Goal: Transaction & Acquisition: Purchase product/service

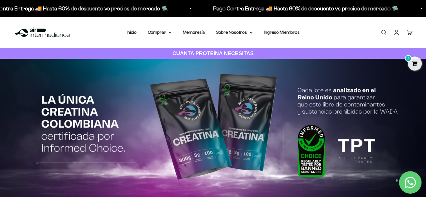
click at [172, 33] on nav "Inicio Comprar Proteínas Ver Todos Whey Iso Vegan" at bounding box center [213, 32] width 173 height 7
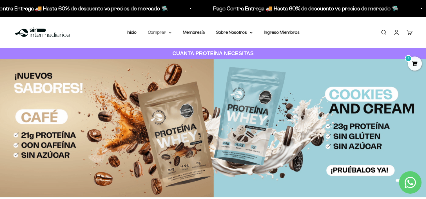
click at [168, 31] on summary "Comprar" at bounding box center [160, 32] width 24 height 7
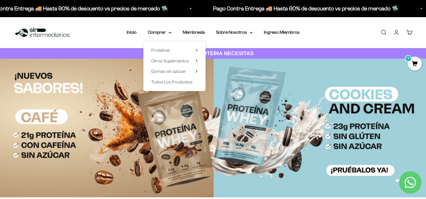
click at [192, 29] on li "Membresía" at bounding box center [194, 32] width 22 height 7
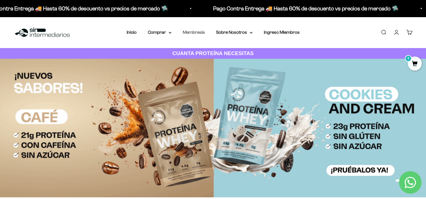
click at [193, 32] on link "Membresía" at bounding box center [194, 32] width 22 height 5
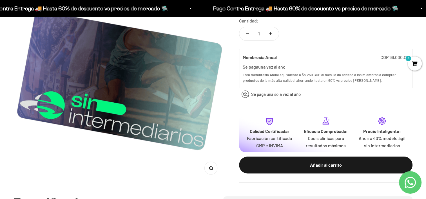
scroll to position [101, 0]
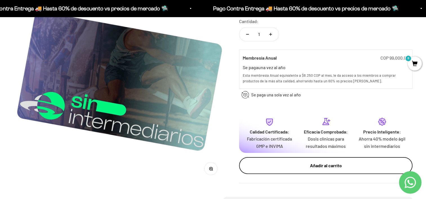
click at [268, 168] on div "Añadir al carrito" at bounding box center [325, 165] width 151 height 7
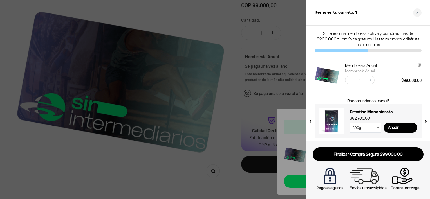
click at [232, 127] on div at bounding box center [215, 99] width 430 height 199
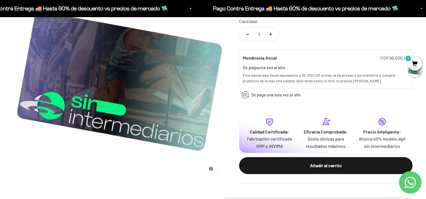
scroll to position [0, 0]
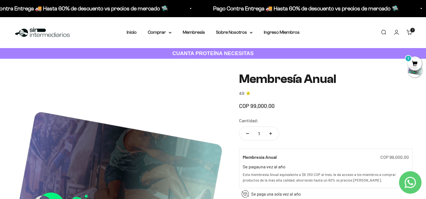
click at [395, 32] on link "Iniciar sesión" at bounding box center [396, 32] width 6 height 6
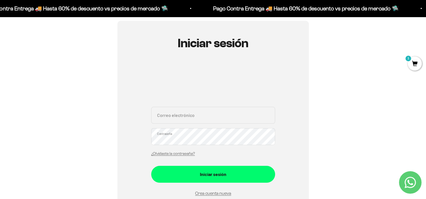
scroll to position [50, 0]
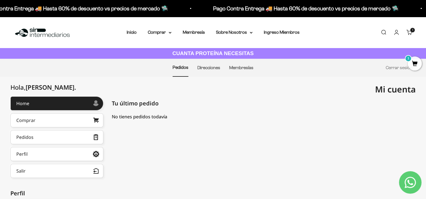
click at [415, 65] on span "1" at bounding box center [415, 64] width 14 height 14
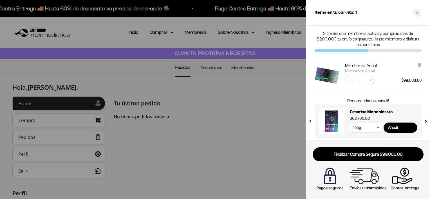
click at [369, 126] on select "300g 100g" at bounding box center [366, 128] width 32 height 10
click at [391, 128] on input "Añadir" at bounding box center [401, 128] width 34 height 10
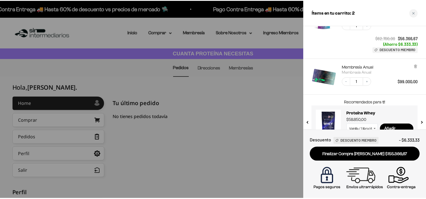
scroll to position [71, 0]
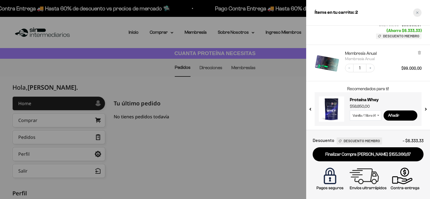
click at [416, 15] on div "Close cart" at bounding box center [417, 12] width 8 height 8
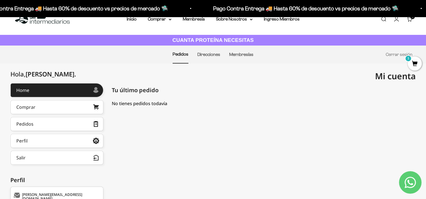
scroll to position [0, 0]
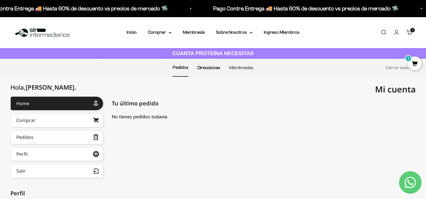
click at [212, 68] on link "Direcciones" at bounding box center [208, 67] width 23 height 5
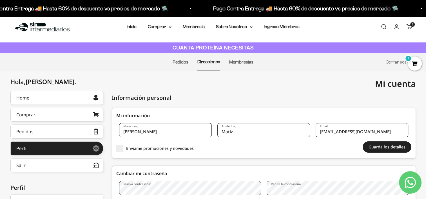
scroll to position [4, 0]
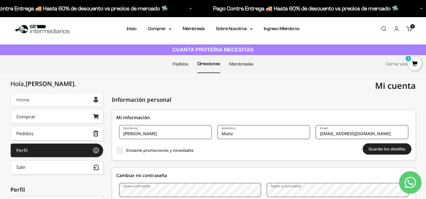
click at [75, 99] on link "Home" at bounding box center [56, 100] width 93 height 14
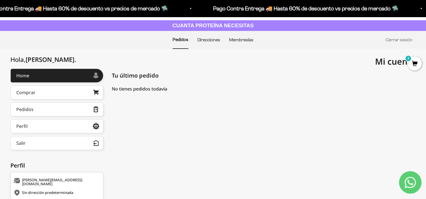
scroll to position [28, 0]
click at [79, 126] on link "Perfil" at bounding box center [56, 126] width 93 height 14
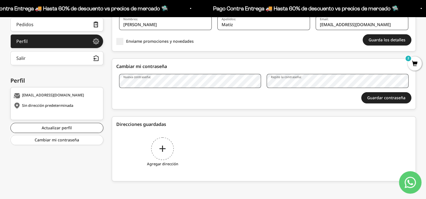
click at [167, 151] on div "Agregar dirección" at bounding box center [162, 153] width 93 height 42
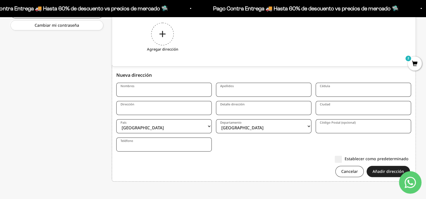
scroll to position [228, 0]
click at [162, 90] on input "Nombres" at bounding box center [163, 90] width 95 height 14
type input "Yang Louis"
type input "a"
type input "[PERSON_NAME]"
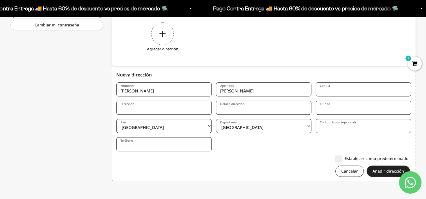
click at [337, 92] on input "Cédula" at bounding box center [363, 90] width 95 height 14
type input "1018437460"
click at [194, 107] on input "Dirección" at bounding box center [163, 108] width 95 height 14
type input "[STREET_ADDRESS]"
type input "Bogota"
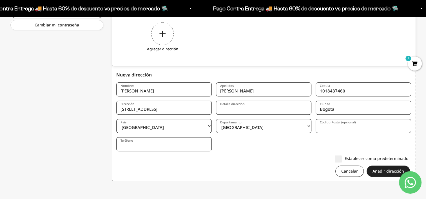
select select "Panama"
type input "+5073002196921"
click at [169, 126] on select "Colombia --- Afganistán Albania Alemania Andorra Angola Anguila Antigua y Barbu…" at bounding box center [163, 126] width 95 height 14
select select "[GEOGRAPHIC_DATA]"
click at [169, 126] on select "Colombia --- Afganistán Albania Alemania Andorra Angola Anguila Antigua y Barbu…" at bounding box center [163, 126] width 95 height 14
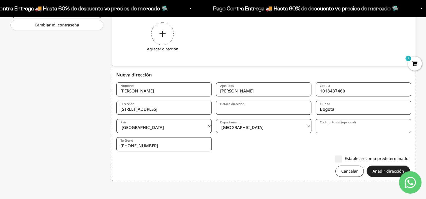
click at [240, 128] on select "Amazonas Antioquia Arauca Atlántico Bogotá Bolívar Boyacá Caldas Caquetá Casana…" at bounding box center [263, 126] width 95 height 14
select select "Bogotá, D.C."
click at [240, 128] on select "Amazonas Antioquia Arauca Atlántico Bogotá Bolívar Boyacá Caldas Caquetá Casana…" at bounding box center [263, 126] width 95 height 14
click at [254, 109] on input "Detalle dirección" at bounding box center [263, 108] width 95 height 14
type input "Casa Rejas blancas"
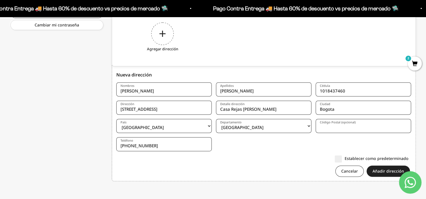
click at [127, 145] on input "+5073002196921" at bounding box center [163, 144] width 95 height 14
click at [162, 146] on input "+573002196921" at bounding box center [163, 144] width 95 height 14
type input "+573002196921"
click at [222, 163] on form "Nombres Yang Louis Apellidos Matiz Gutierrez Cédula 1018437460 Dirección Diagon…" at bounding box center [263, 132] width 295 height 99
click at [394, 171] on button "Añadir dirección" at bounding box center [388, 171] width 43 height 11
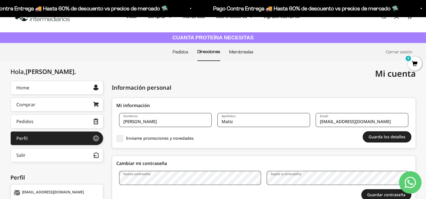
scroll to position [15, 0]
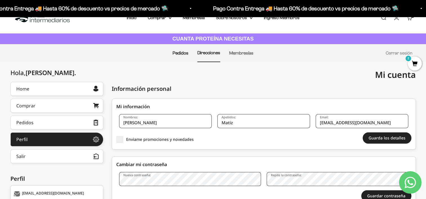
click at [180, 54] on link "Pedidos" at bounding box center [181, 53] width 16 height 5
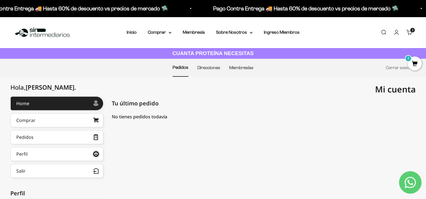
click at [415, 62] on span "2" at bounding box center [415, 64] width 14 height 14
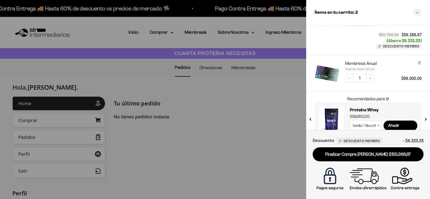
scroll to position [71, 0]
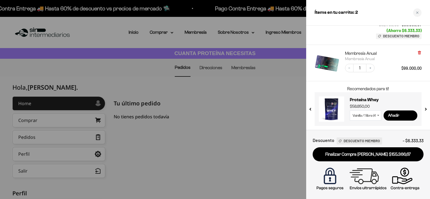
click at [420, 52] on icon at bounding box center [419, 52] width 1 height 3
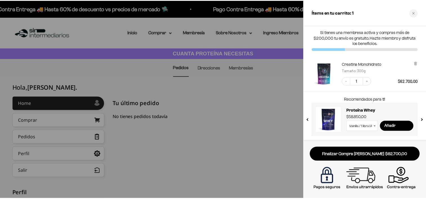
scroll to position [1, 0]
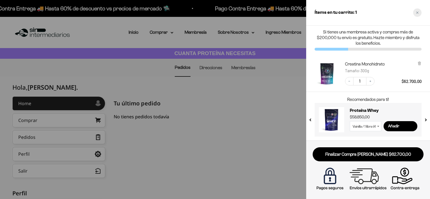
click at [418, 14] on div "Close cart" at bounding box center [417, 12] width 8 height 8
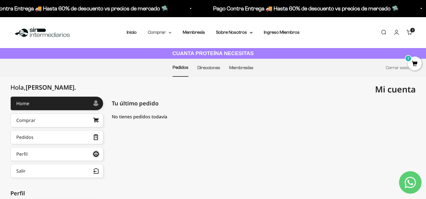
click at [166, 29] on summary "Comprar" at bounding box center [160, 32] width 24 height 7
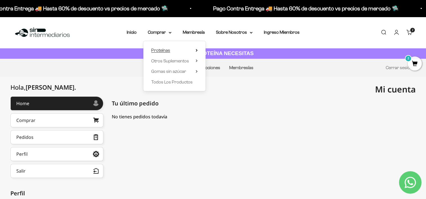
click at [168, 47] on span "Proteínas" at bounding box center [160, 50] width 19 height 7
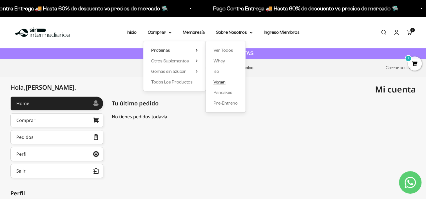
click at [220, 84] on span "Vegan" at bounding box center [219, 82] width 12 height 5
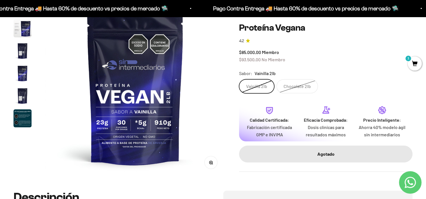
click at [260, 84] on label "Vainilla 2lb" at bounding box center [256, 86] width 35 height 14
click at [239, 79] on input "Vainilla 2lb" at bounding box center [239, 79] width 0 height 0
click at [292, 83] on label "Chocolate 2lb" at bounding box center [297, 86] width 41 height 14
click at [239, 79] on input "Chocolate 2lb" at bounding box center [239, 79] width 0 height 0
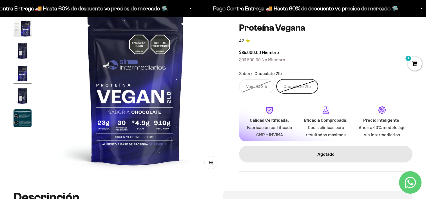
click at [262, 85] on label "Vainilla 2lb" at bounding box center [256, 86] width 35 height 14
click at [239, 79] on input "Vainilla 2lb" at bounding box center [239, 79] width 0 height 0
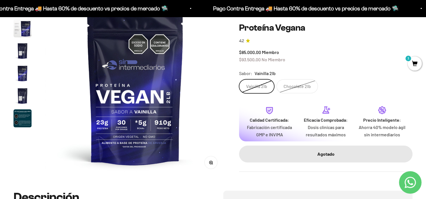
click at [216, 86] on img at bounding box center [135, 87] width 181 height 181
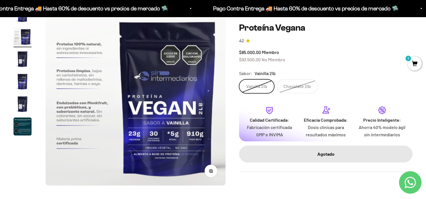
scroll to position [68, 0]
click at [306, 84] on label "Chocolate 2lb" at bounding box center [297, 86] width 41 height 14
click at [239, 79] on input "Chocolate 2lb" at bounding box center [239, 79] width 0 height 0
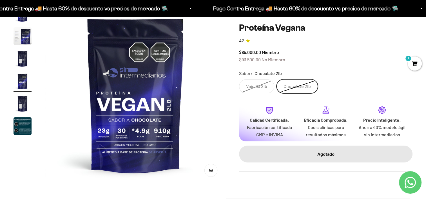
click at [258, 84] on label "Vainilla 2lb" at bounding box center [256, 86] width 35 height 14
click at [239, 79] on input "Vainilla 2lb" at bounding box center [239, 79] width 0 height 0
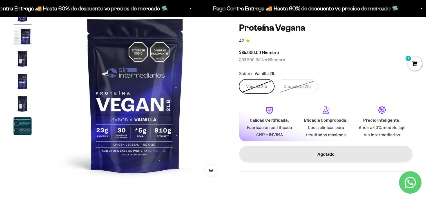
click at [231, 90] on div "Zoom Ir al artículo 1 Ir al artículo 2 Ir al artículo 3 Ir al artículo 4 Ir al …" at bounding box center [213, 95] width 399 height 181
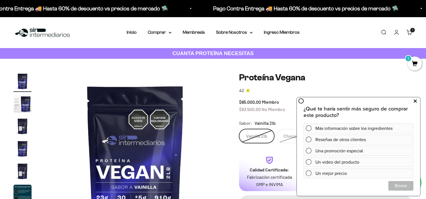
click at [416, 101] on icon at bounding box center [415, 101] width 3 height 7
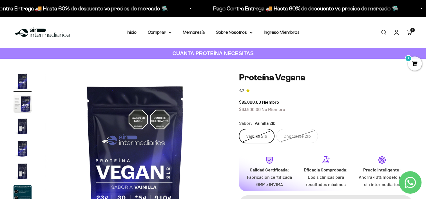
click at [413, 64] on span "1" at bounding box center [415, 64] width 14 height 14
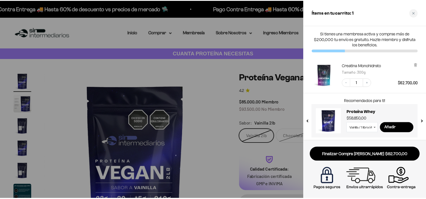
scroll to position [1, 0]
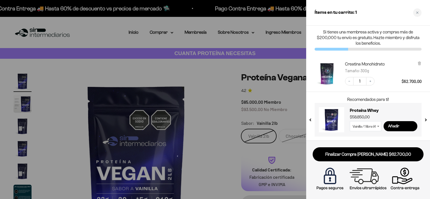
click at [256, 116] on div at bounding box center [215, 99] width 430 height 199
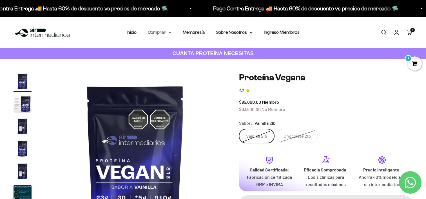
click at [171, 32] on icon at bounding box center [170, 33] width 3 height 2
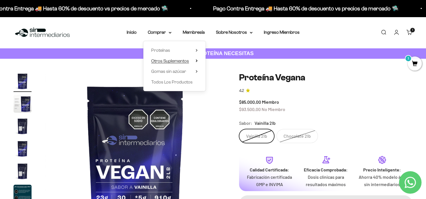
click at [190, 61] on summary "Otros Suplementos" at bounding box center [174, 60] width 46 height 7
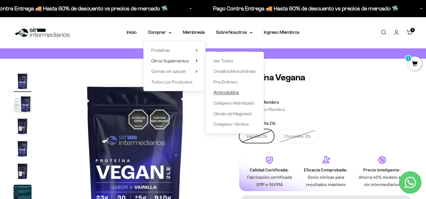
click at [224, 93] on span "Aminoácidos" at bounding box center [226, 92] width 26 height 5
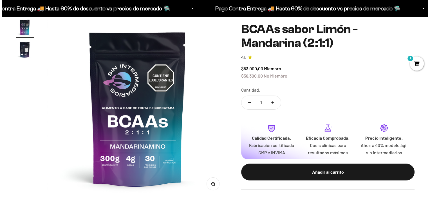
scroll to position [52, 0]
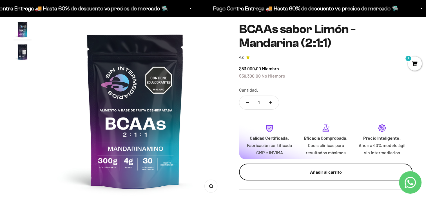
click at [326, 169] on div "Añadir al carrito" at bounding box center [325, 172] width 151 height 7
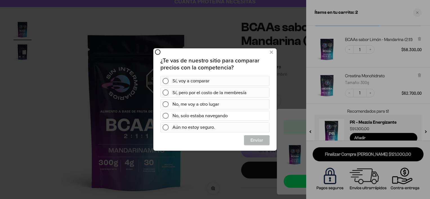
scroll to position [0, 0]
click at [273, 52] on icon at bounding box center [271, 52] width 3 height 8
click at [271, 52] on icon at bounding box center [271, 52] width 3 height 8
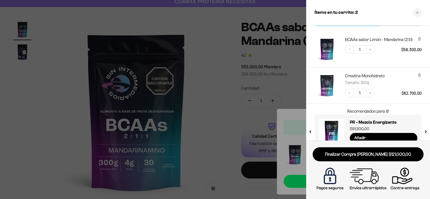
click at [256, 54] on div at bounding box center [215, 99] width 430 height 199
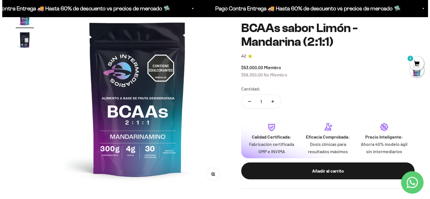
scroll to position [64, 0]
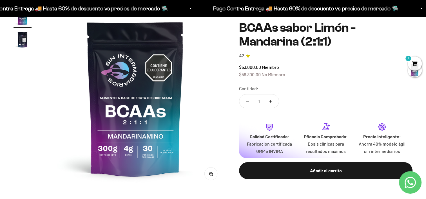
click at [414, 61] on span "2" at bounding box center [415, 64] width 14 height 14
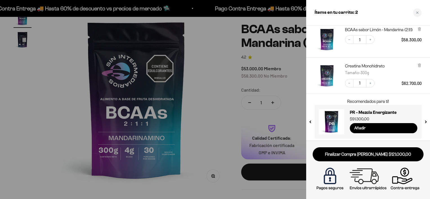
scroll to position [38, 0]
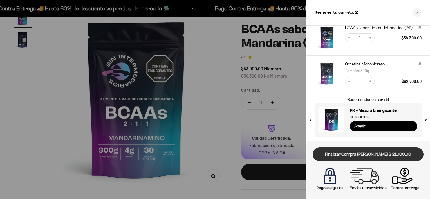
click at [385, 153] on link "Finalizar Compra Segura $121.000,00" at bounding box center [368, 155] width 111 height 14
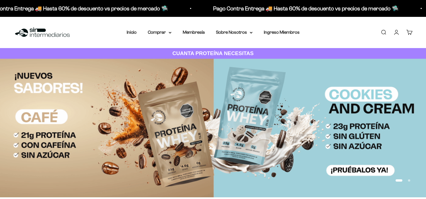
click at [397, 33] on link "Cuenta" at bounding box center [396, 32] width 6 height 6
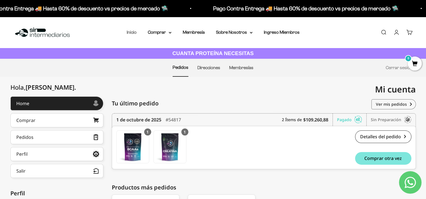
click at [131, 32] on link "Inicio" at bounding box center [132, 32] width 10 height 5
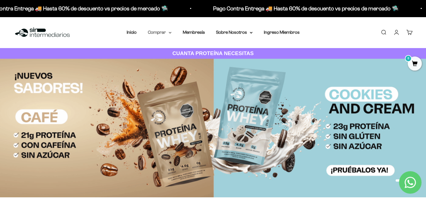
click at [170, 33] on icon at bounding box center [170, 32] width 2 height 1
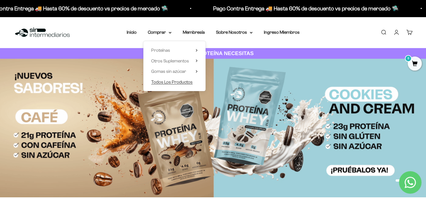
click at [184, 80] on span "Todos Los Productos" at bounding box center [171, 82] width 41 height 5
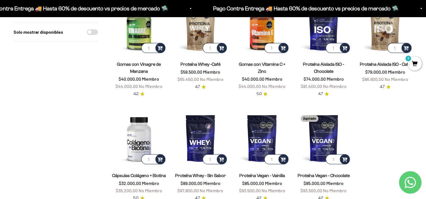
scroll to position [462, 0]
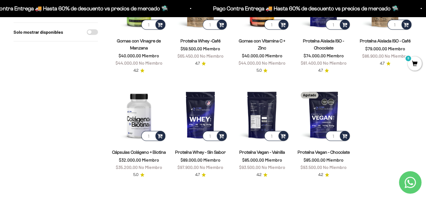
click at [264, 122] on img at bounding box center [262, 115] width 55 height 55
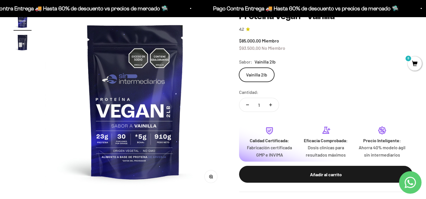
scroll to position [27, 0]
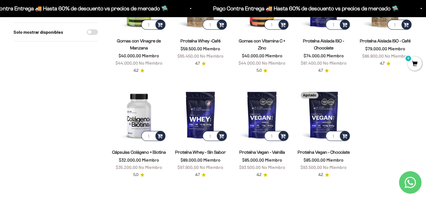
scroll to position [487, 0]
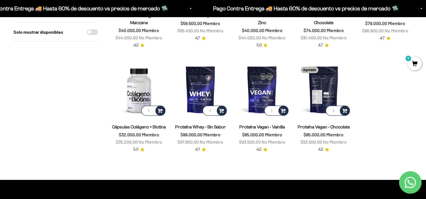
click at [314, 70] on img at bounding box center [323, 89] width 55 height 55
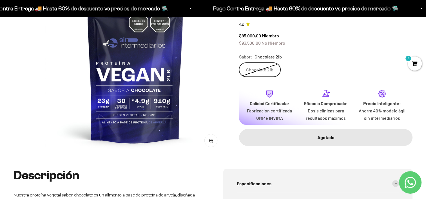
scroll to position [26, 0]
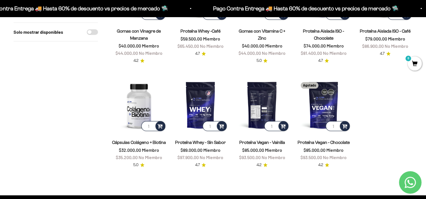
scroll to position [471, 0]
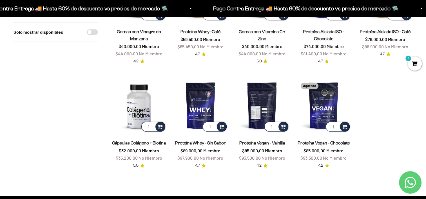
click at [259, 91] on img at bounding box center [262, 105] width 55 height 55
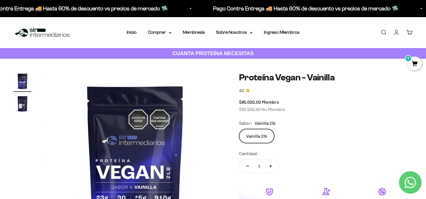
click at [396, 35] on link "Cuenta" at bounding box center [396, 32] width 6 height 6
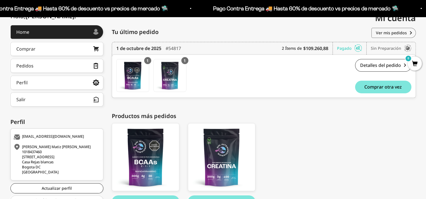
scroll to position [77, 0]
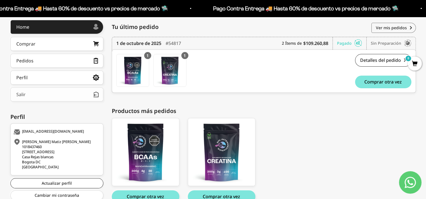
click at [54, 95] on button "Salir" at bounding box center [56, 95] width 93 height 14
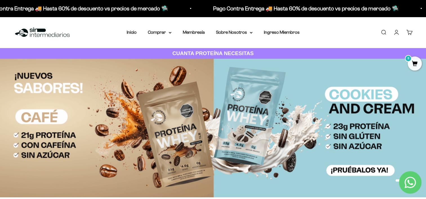
click at [396, 33] on link "Iniciar sesión" at bounding box center [396, 32] width 6 height 6
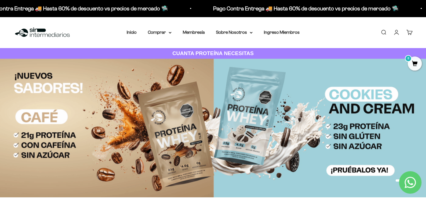
click at [398, 31] on link "Iniciar sesión" at bounding box center [396, 32] width 6 height 6
